Goal: Task Accomplishment & Management: Manage account settings

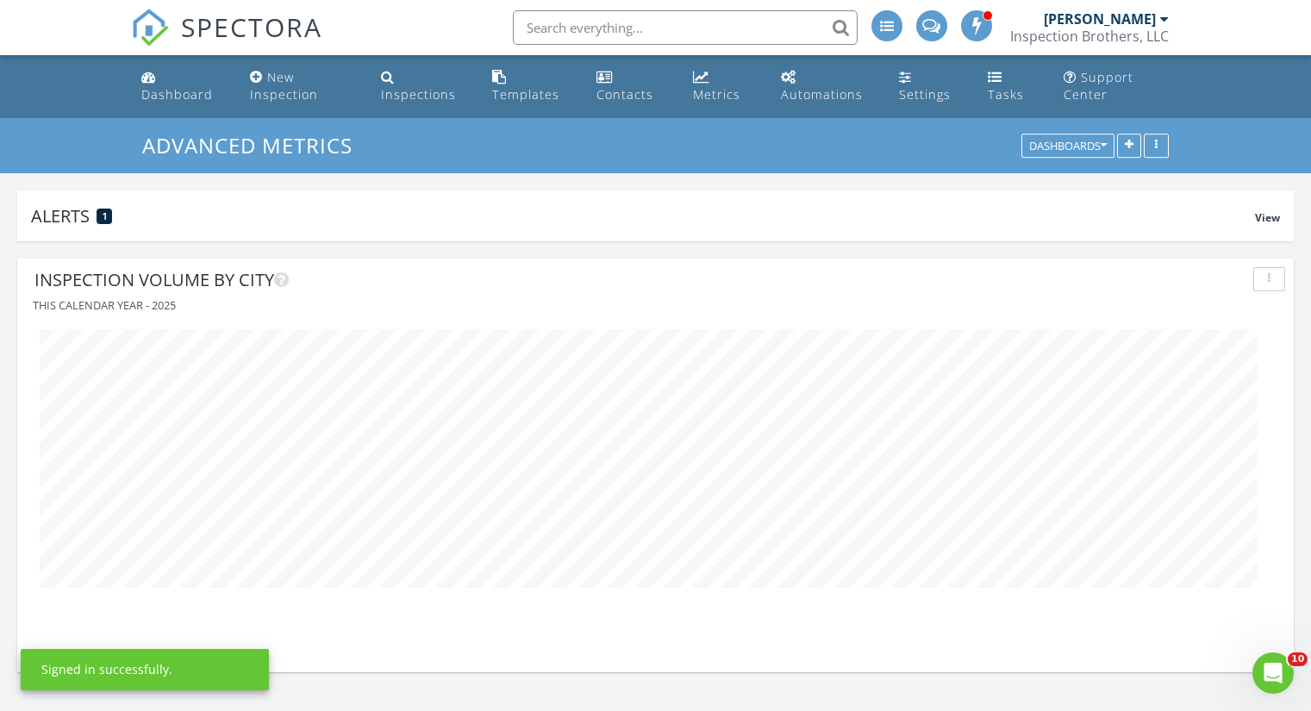
scroll to position [414, 1277]
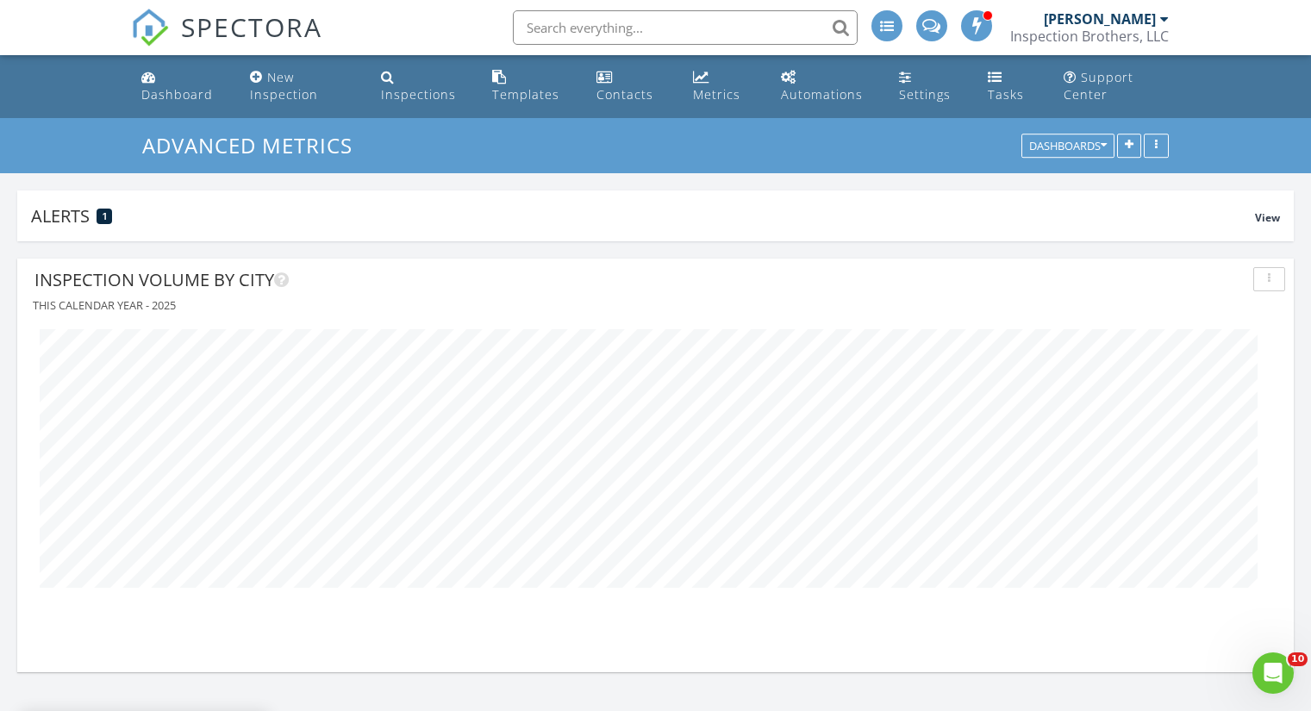
click at [1150, 26] on div "[PERSON_NAME]" at bounding box center [1100, 18] width 112 height 17
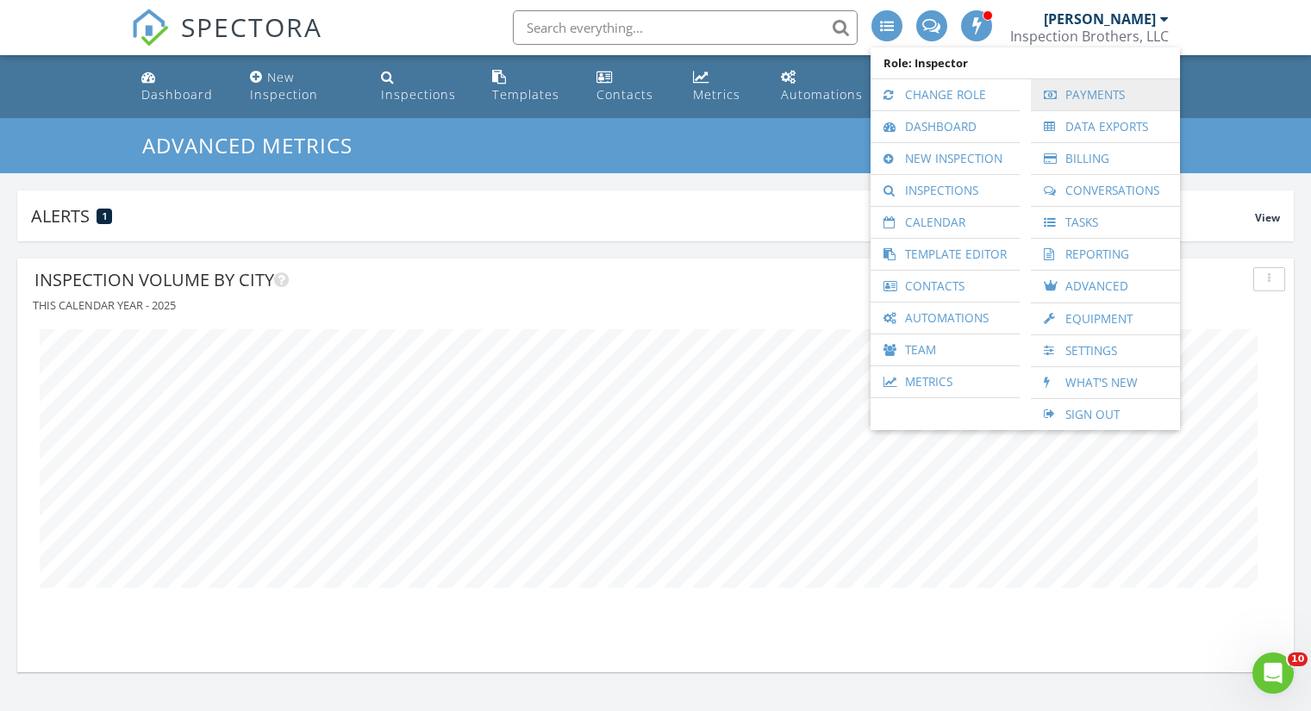
click at [1120, 94] on link "Payments" at bounding box center [1105, 94] width 132 height 31
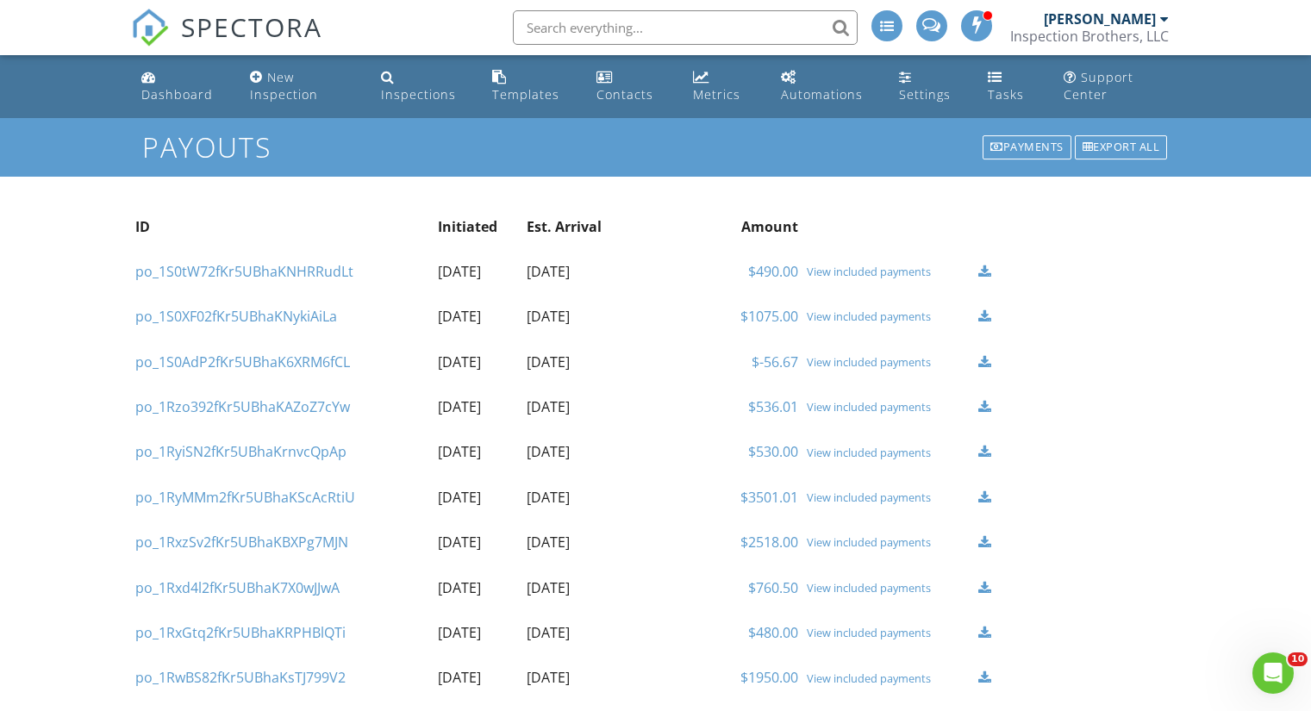
click at [865, 403] on div "View included payments" at bounding box center [888, 407] width 163 height 14
